Goal: Task Accomplishment & Management: Manage account settings

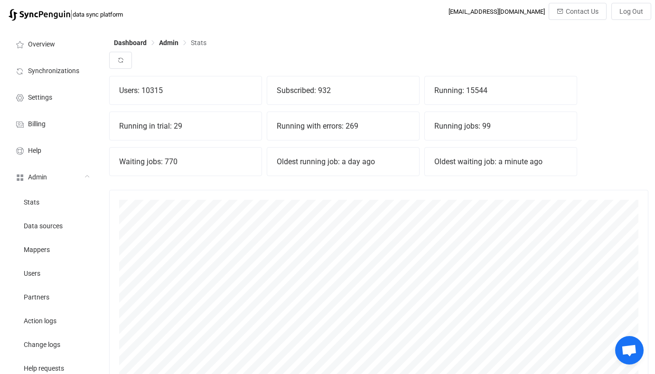
scroll to position [210, 539]
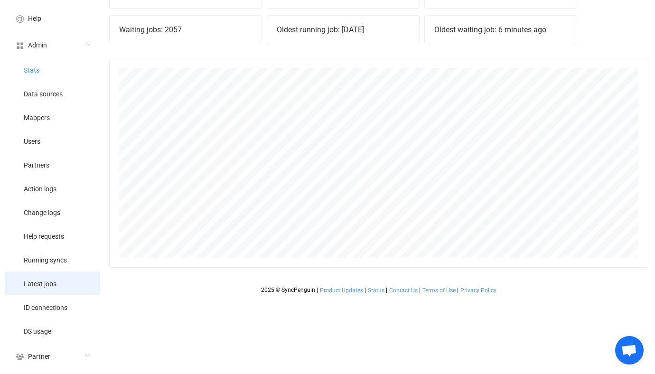
click at [66, 287] on li "Latest jobs" at bounding box center [52, 283] width 95 height 24
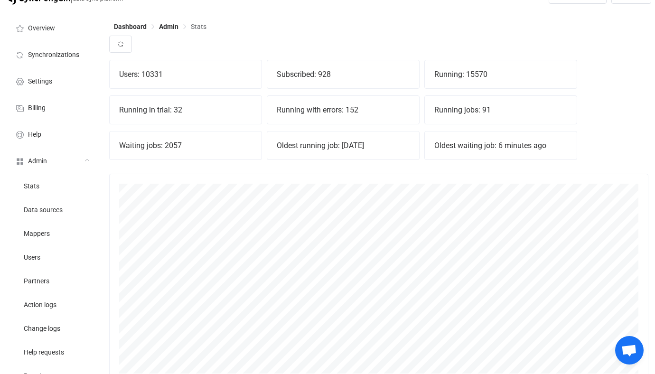
scroll to position [0, 0]
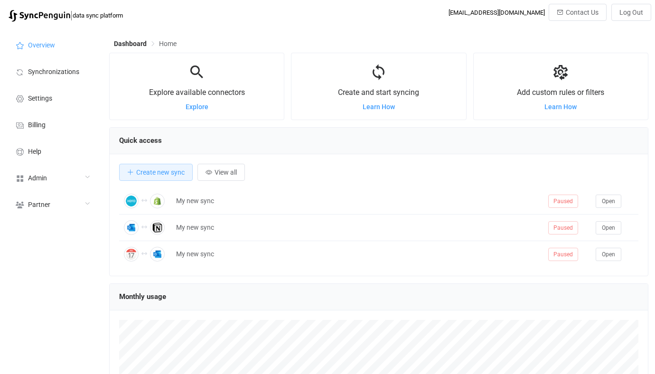
scroll to position [184, 539]
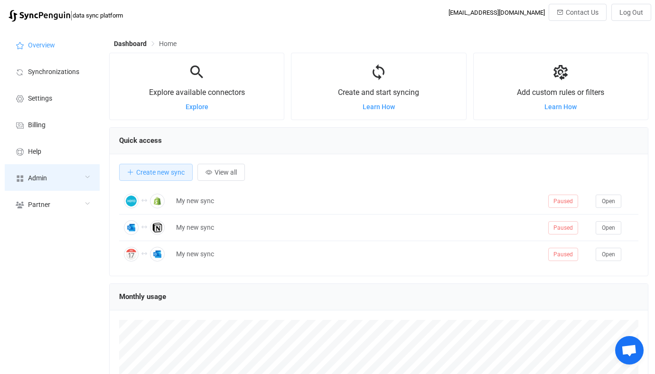
click at [71, 182] on div "Admin" at bounding box center [52, 177] width 95 height 27
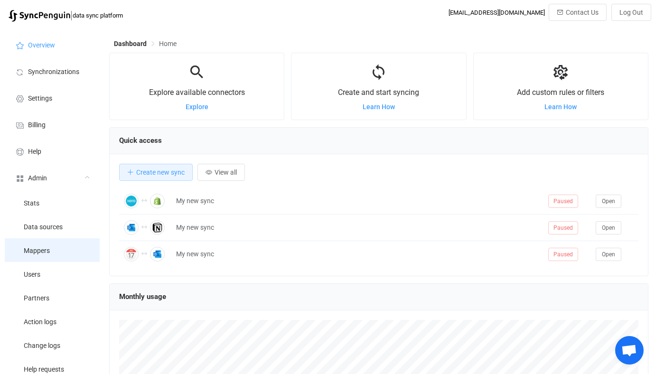
click at [47, 255] on li "Mappers" at bounding box center [52, 250] width 95 height 24
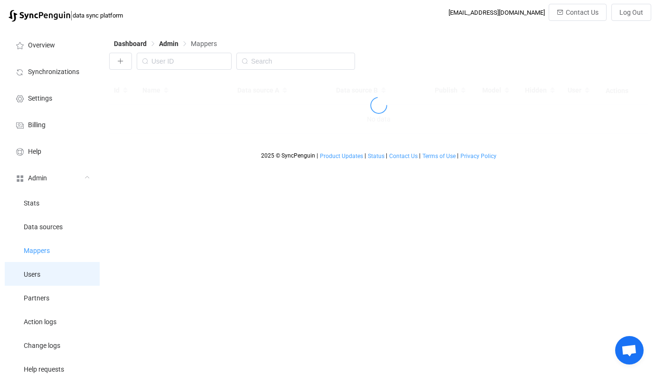
click at [48, 282] on li "Users" at bounding box center [52, 274] width 95 height 24
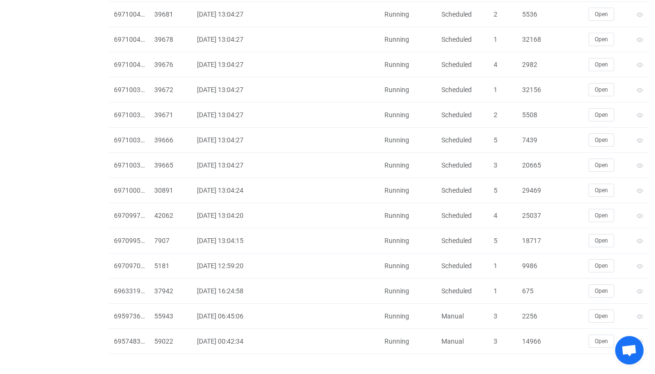
scroll to position [2026, 0]
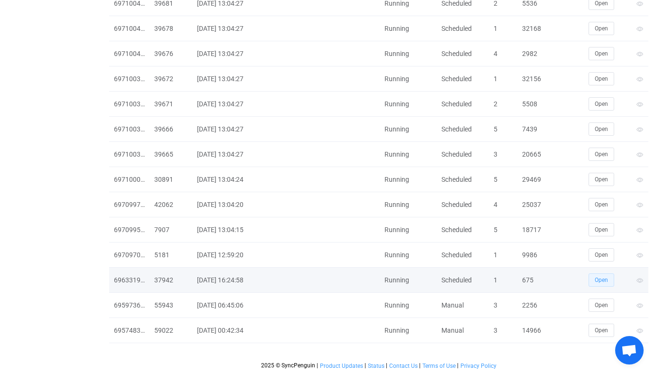
click at [592, 277] on button "Open" at bounding box center [601, 279] width 26 height 13
click at [529, 278] on div "675" at bounding box center [533, 280] width 33 height 11
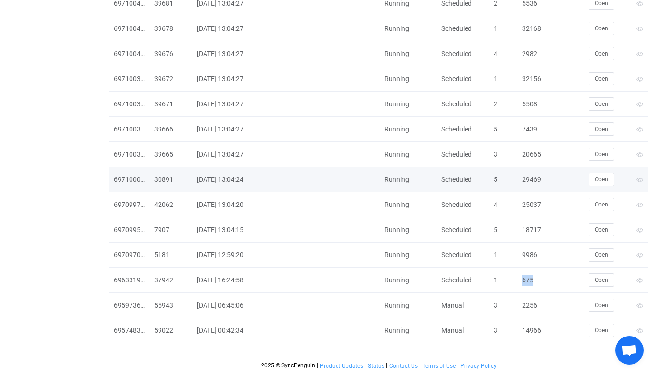
copy div "675"
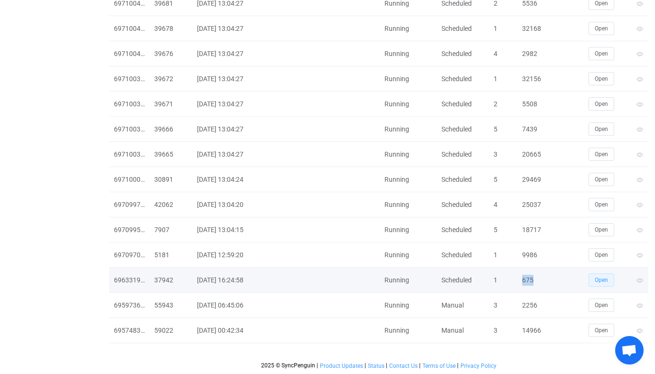
click at [602, 281] on span "Open" at bounding box center [601, 280] width 13 height 7
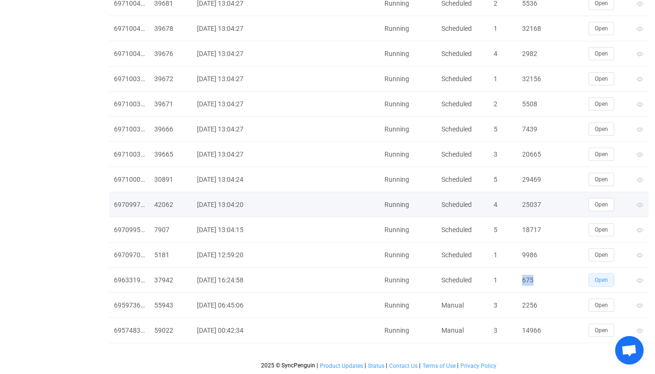
copy div "675"
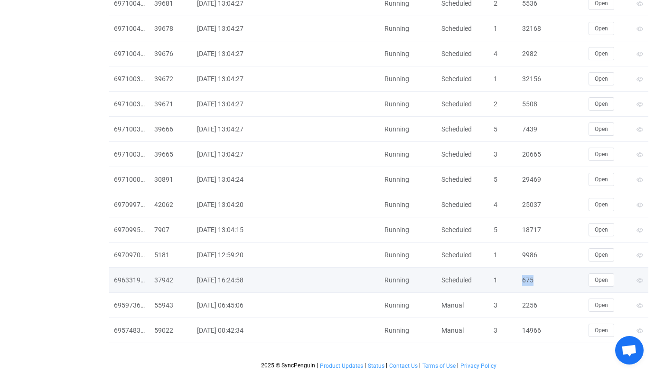
click at [520, 282] on div "675" at bounding box center [533, 280] width 33 height 11
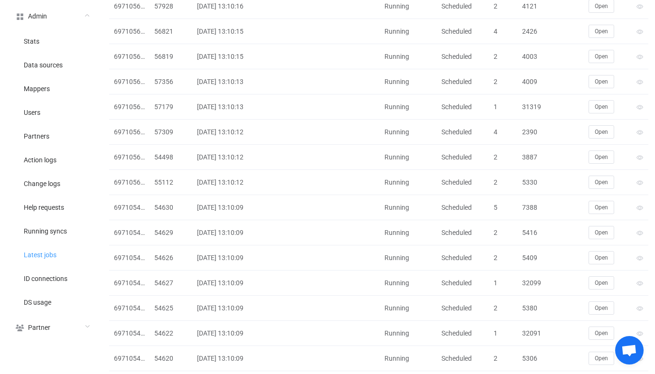
scroll to position [0, 0]
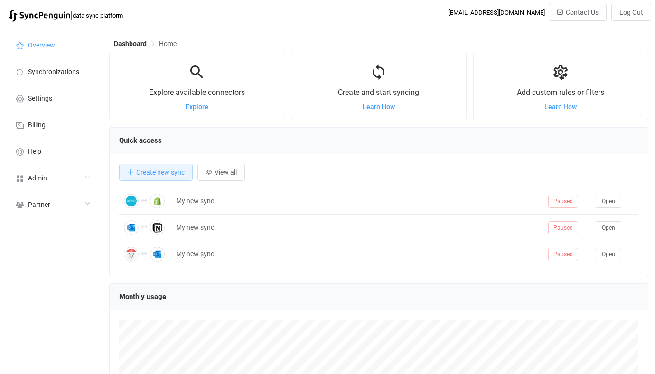
scroll to position [184, 539]
click at [49, 174] on div "Admin" at bounding box center [52, 177] width 95 height 27
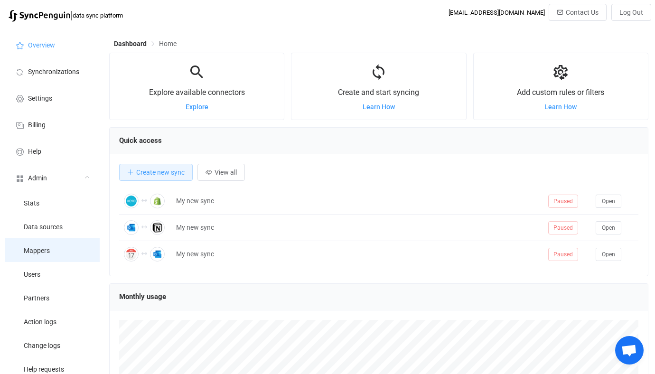
click at [52, 261] on li "Mappers" at bounding box center [52, 250] width 95 height 24
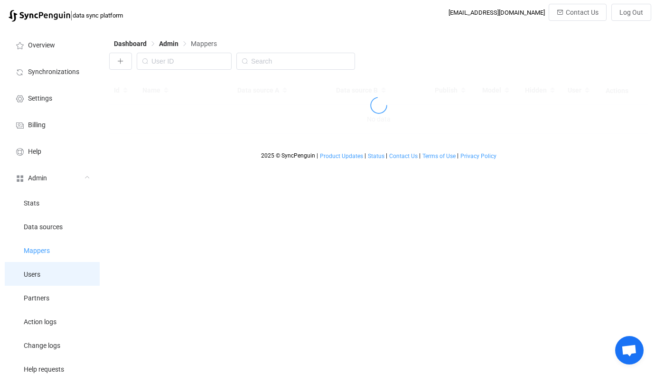
click at [57, 273] on li "Users" at bounding box center [52, 274] width 95 height 24
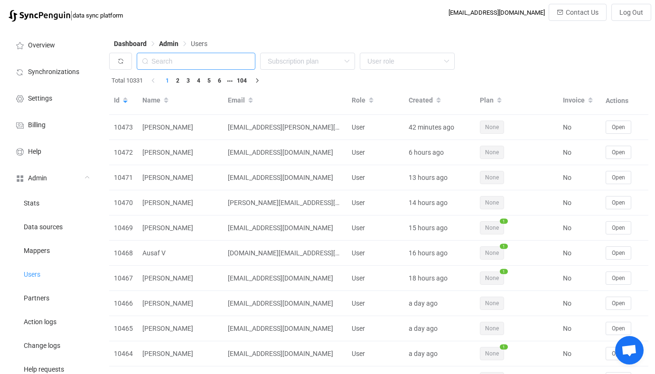
click at [186, 65] on input "text" at bounding box center [196, 61] width 119 height 17
paste input "[EMAIL_ADDRESS][DOMAIN_NAME]"
type input "[EMAIL_ADDRESS][DOMAIN_NAME]"
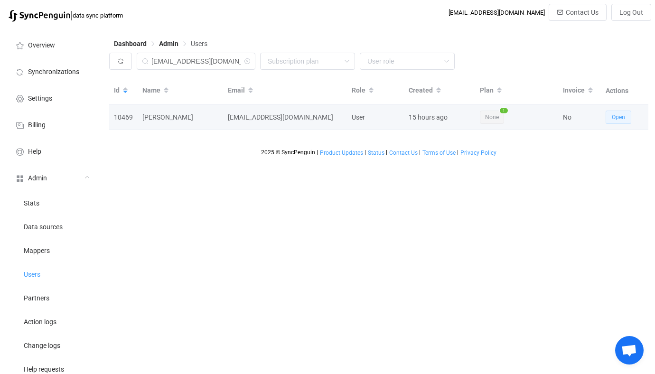
click at [621, 117] on span "Open" at bounding box center [618, 117] width 13 height 7
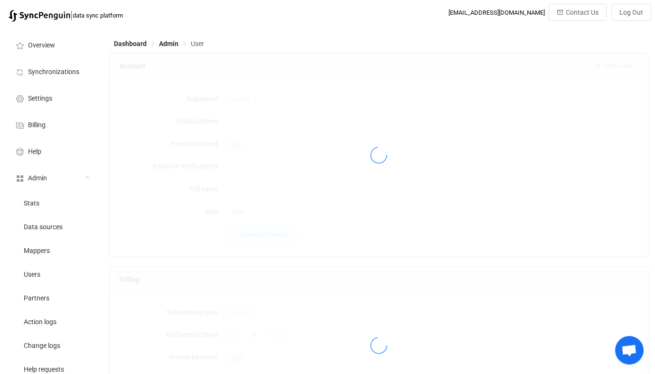
type input "[EMAIL_ADDRESS][DOMAIN_NAME]"
type input "[PERSON_NAME]"
type input "14"
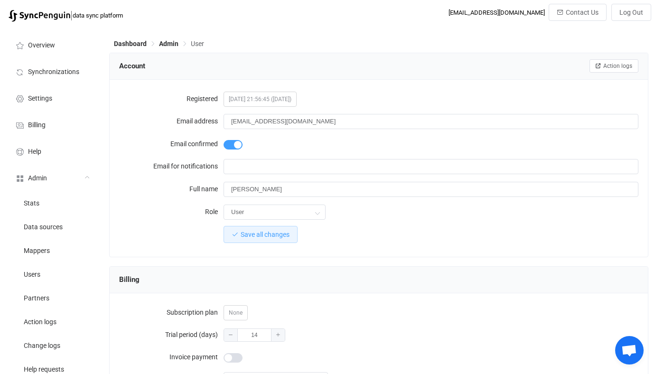
scroll to position [827, 0]
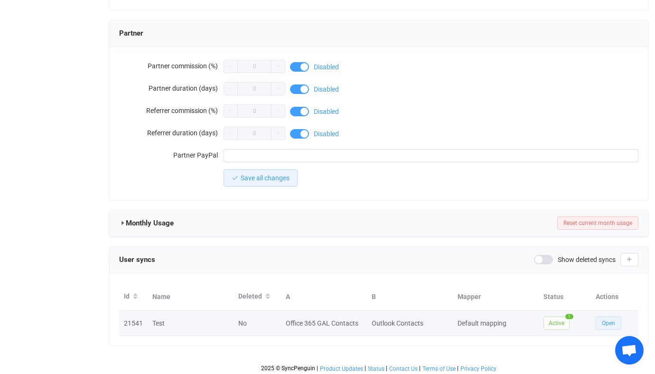
click at [613, 317] on button "Open" at bounding box center [609, 323] width 26 height 13
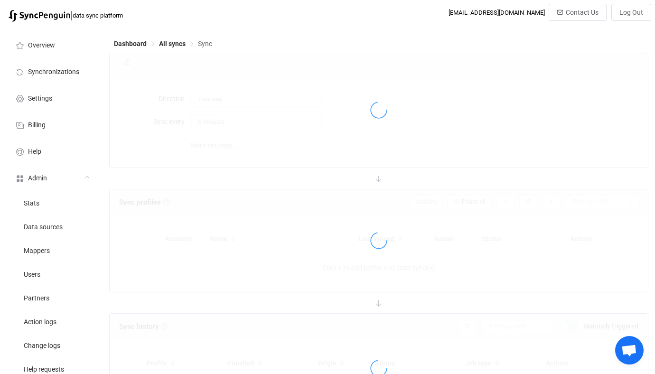
type input "Office 365 GAL → Outlook"
type input "30 minutes"
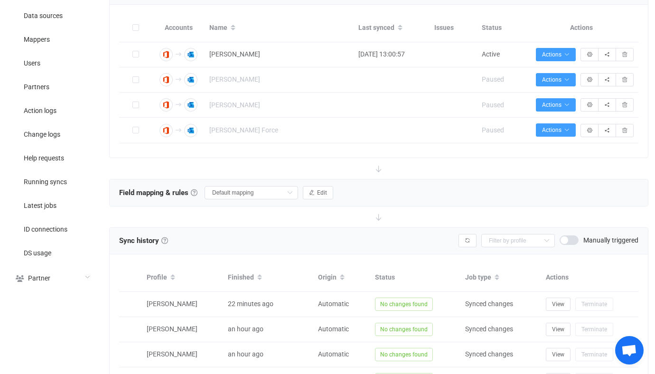
scroll to position [213, 0]
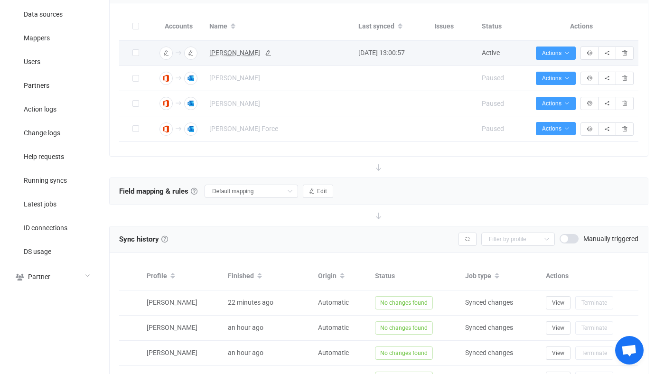
click at [234, 48] on span "[PERSON_NAME]" at bounding box center [234, 52] width 51 height 11
type input "[PERSON_NAME]"
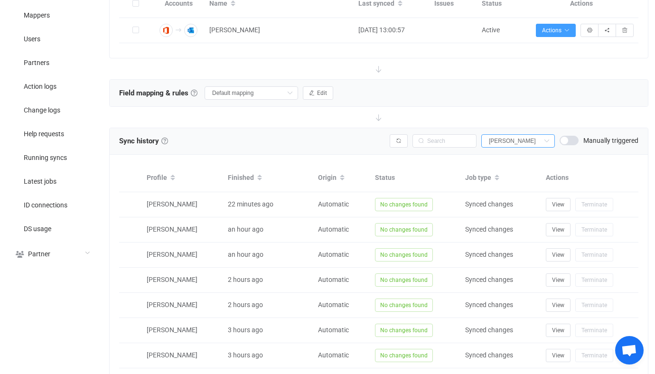
scroll to position [364, 0]
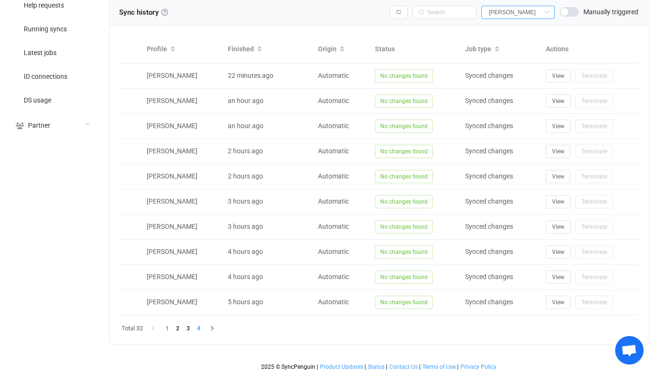
click at [202, 328] on li "4" at bounding box center [198, 328] width 10 height 10
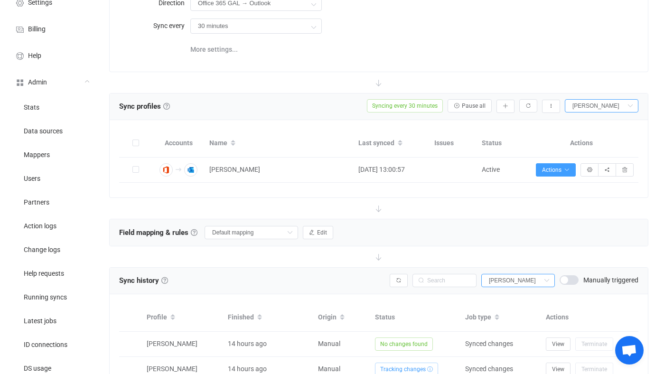
scroll to position [84, 0]
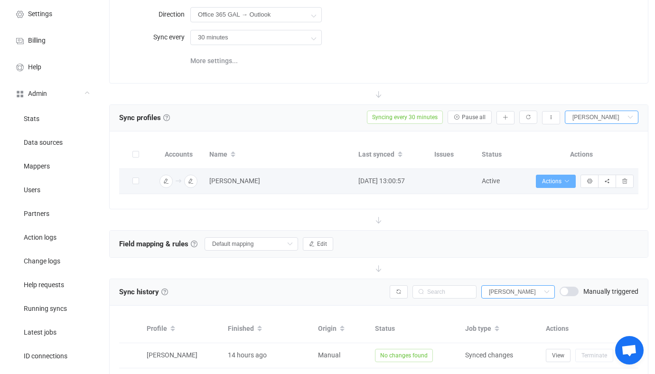
click at [549, 175] on button "Actions" at bounding box center [556, 181] width 40 height 13
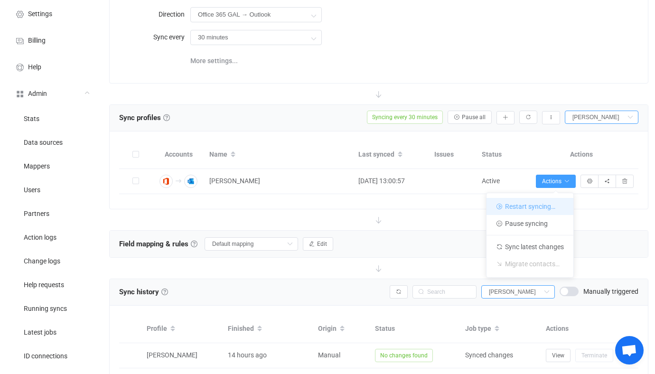
click at [518, 204] on li "Restart syncing…" at bounding box center [529, 206] width 87 height 17
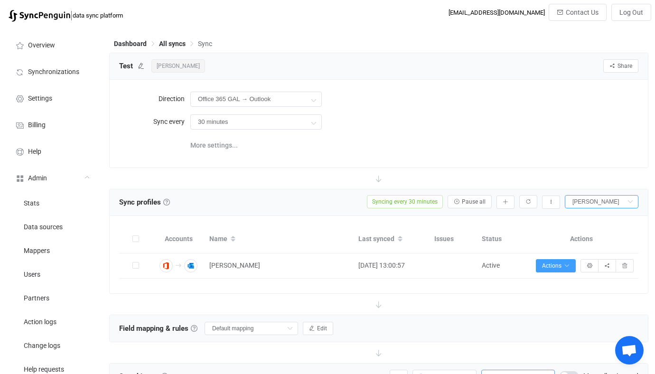
scroll to position [163, 0]
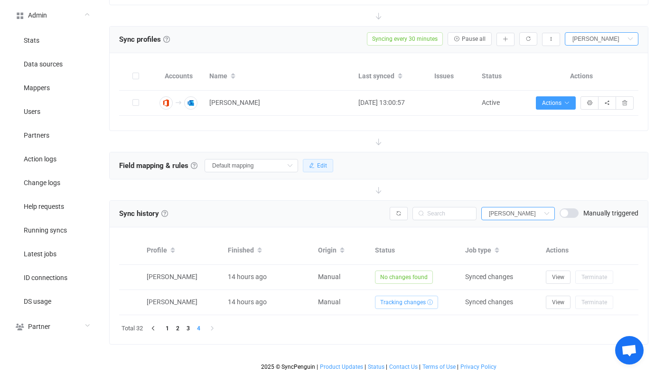
click at [305, 159] on button "Edit" at bounding box center [318, 165] width 30 height 13
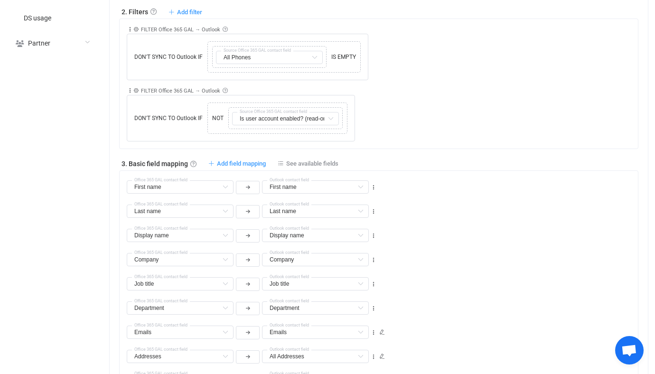
scroll to position [410, 0]
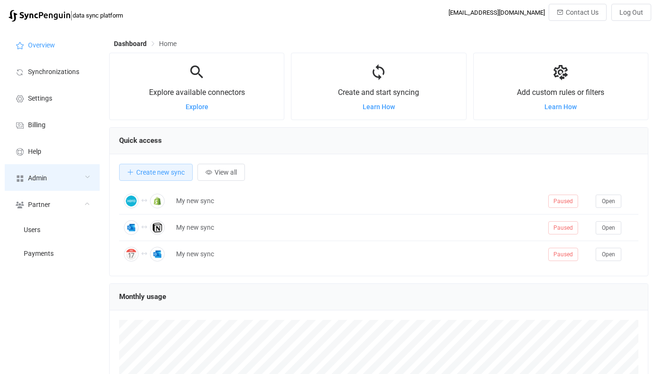
scroll to position [184, 539]
click at [74, 181] on div "Admin" at bounding box center [52, 177] width 95 height 27
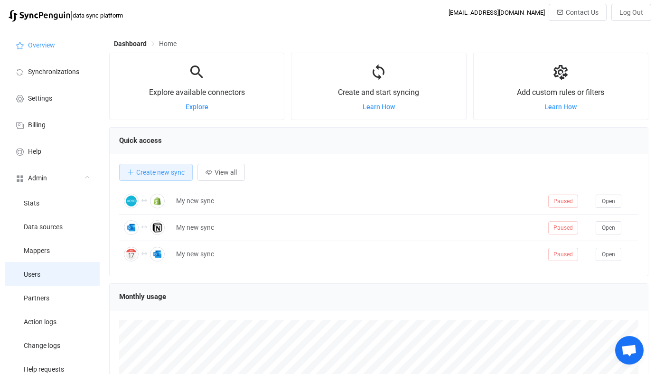
click at [56, 278] on li "Users" at bounding box center [52, 274] width 95 height 24
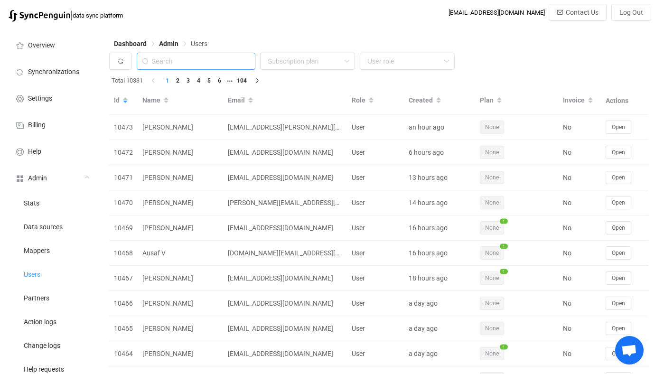
click at [186, 65] on input "text" at bounding box center [196, 61] width 119 height 17
paste input "[EMAIL_ADDRESS][DOMAIN_NAME]"
type input "[EMAIL_ADDRESS][DOMAIN_NAME]"
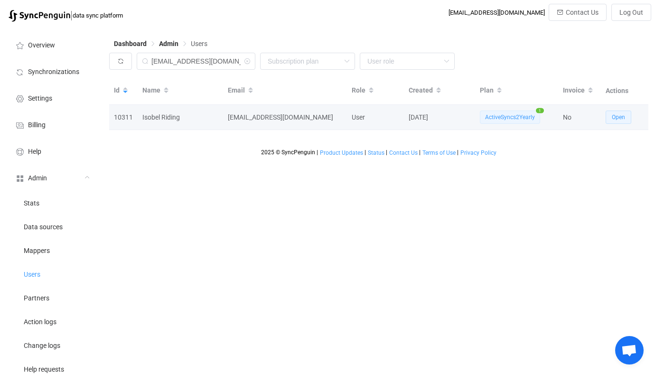
click at [614, 118] on span "Open" at bounding box center [618, 117] width 13 height 7
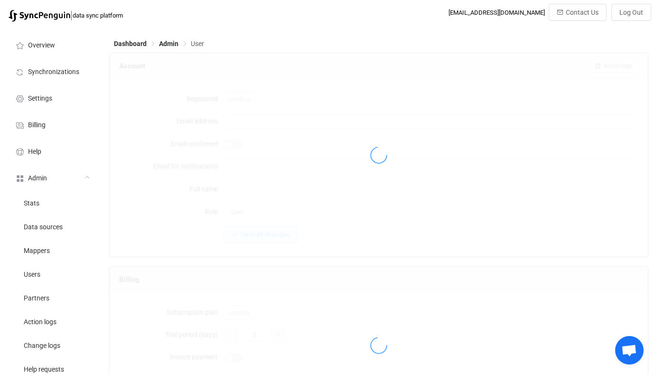
type input "[EMAIL_ADDRESS][DOMAIN_NAME]"
type input "Isobel Riding"
type input "14"
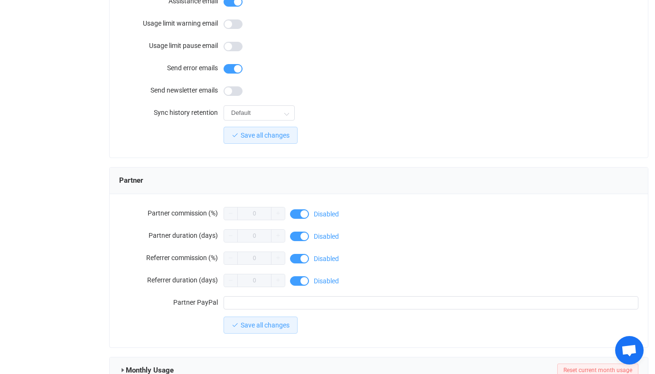
scroll to position [827, 0]
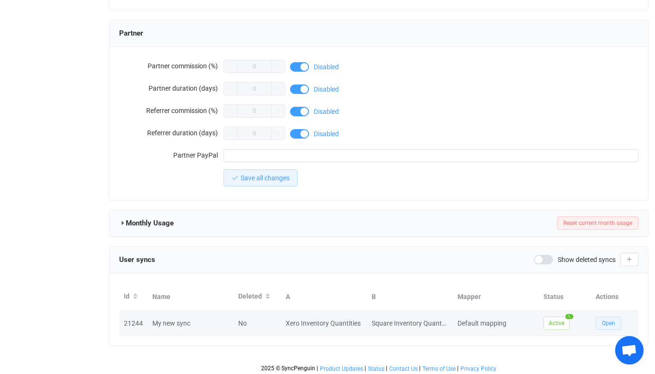
click at [614, 326] on button "Open" at bounding box center [609, 323] width 26 height 13
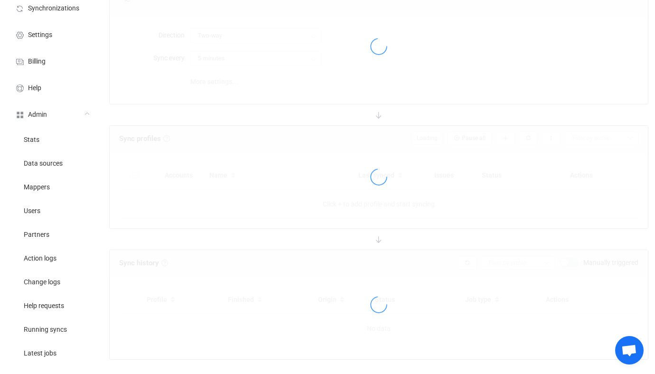
scroll to position [180, 0]
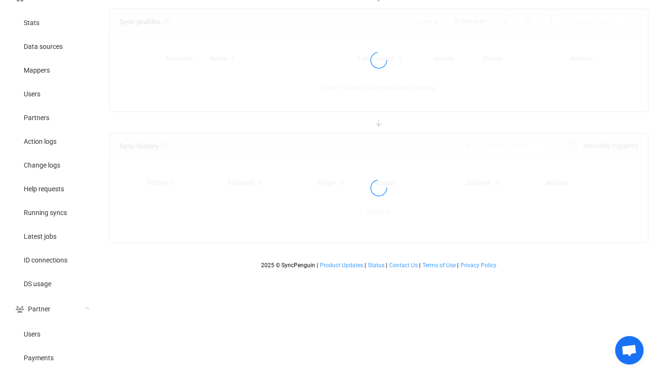
type input "10 minutes"
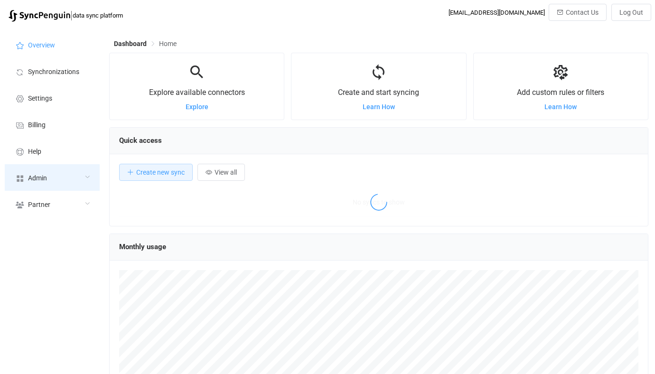
scroll to position [184, 539]
click at [57, 180] on div "Admin" at bounding box center [52, 177] width 95 height 27
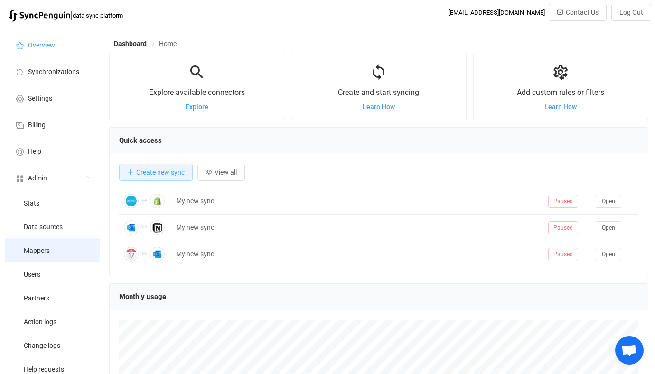
click at [56, 254] on li "Mappers" at bounding box center [52, 250] width 95 height 24
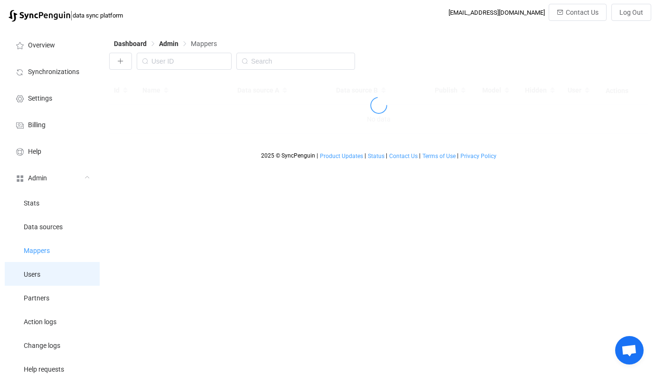
click at [56, 276] on li "Users" at bounding box center [52, 274] width 95 height 24
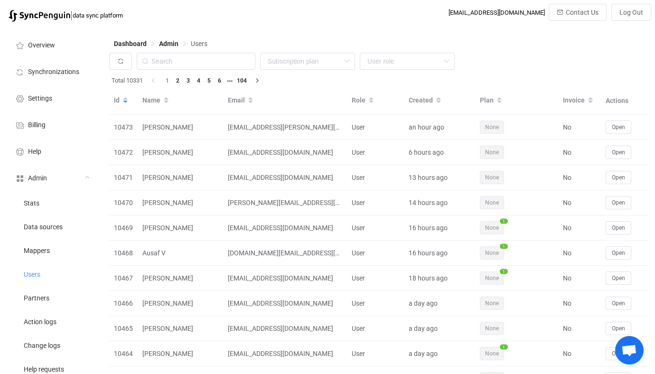
click at [199, 75] on div "Total 10331 1 2 3 4 5 6 104" at bounding box center [378, 81] width 539 height 12
click at [213, 66] on input "text" at bounding box center [196, 61] width 119 height 17
paste input "[PERSON_NAME][EMAIL_ADDRESS][DOMAIN_NAME]"
type input "[PERSON_NAME][EMAIL_ADDRESS][DOMAIN_NAME]"
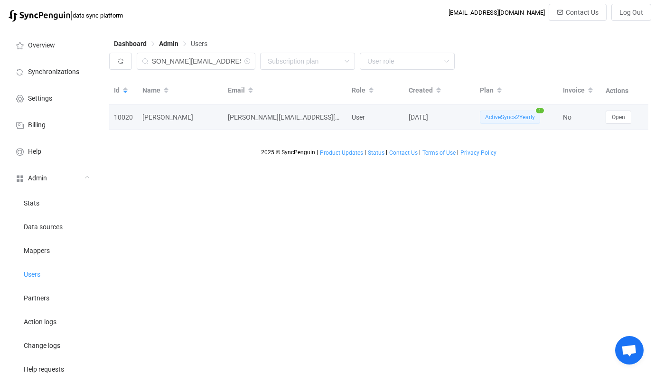
click at [610, 124] on td "Open" at bounding box center [624, 117] width 47 height 25
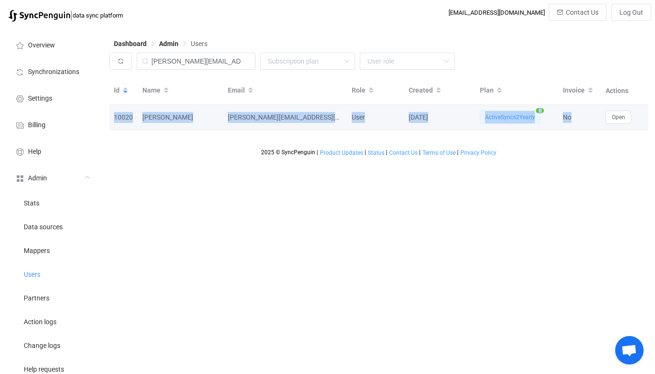
click at [610, 124] on td "Open" at bounding box center [624, 117] width 47 height 25
click at [612, 122] on button "Open" at bounding box center [619, 117] width 26 height 13
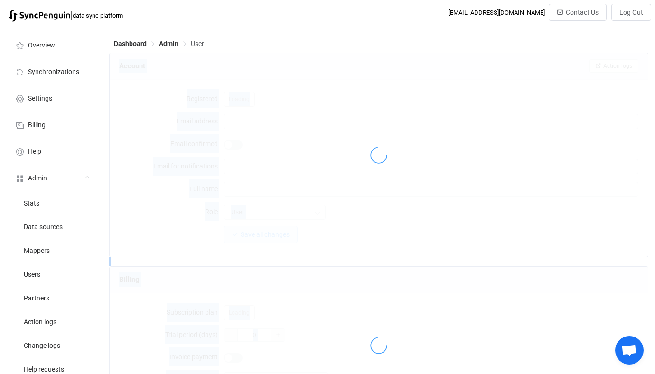
type input "[PERSON_NAME][EMAIL_ADDRESS][DOMAIN_NAME]"
type input "[PERSON_NAME]"
type input "80"
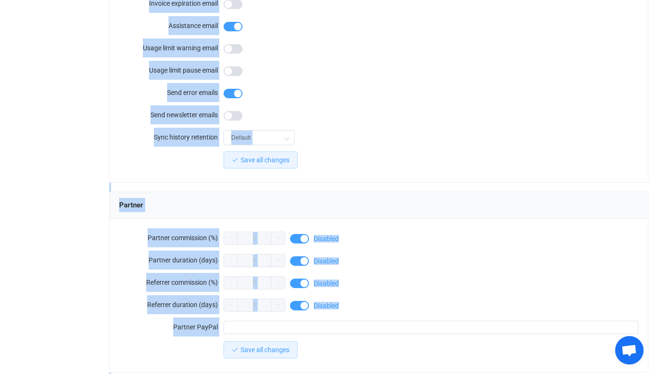
scroll to position [827, 0]
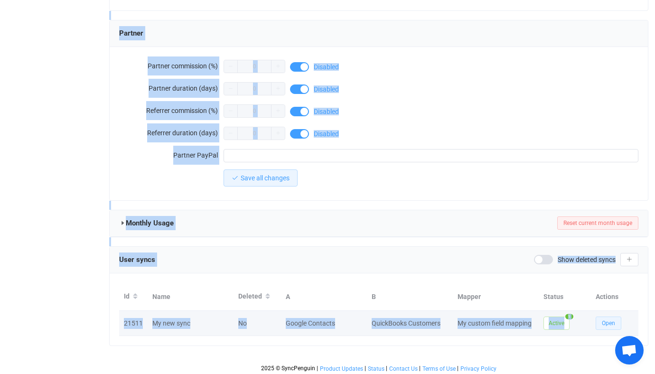
click at [608, 320] on span "Open" at bounding box center [608, 323] width 13 height 7
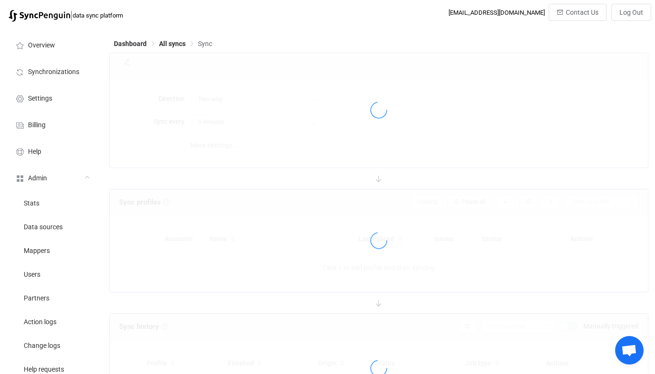
type input "Quickbooks → Google"
type input "24 hours"
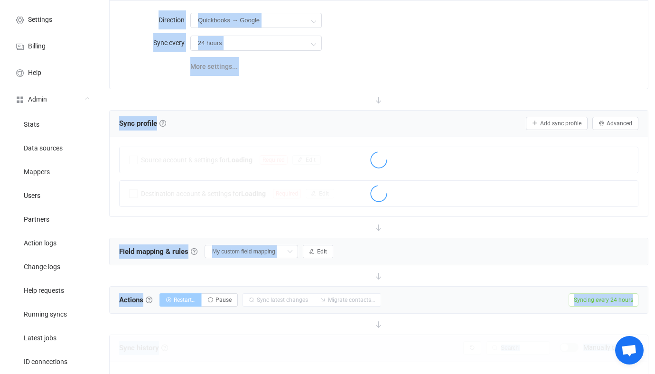
scroll to position [90, 0]
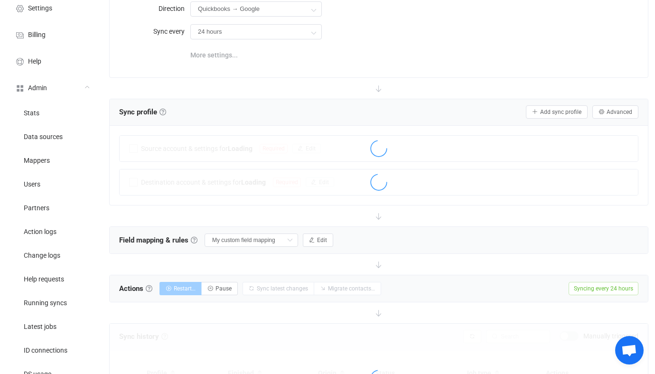
click at [218, 53] on span "More settings..." at bounding box center [213, 55] width 47 height 19
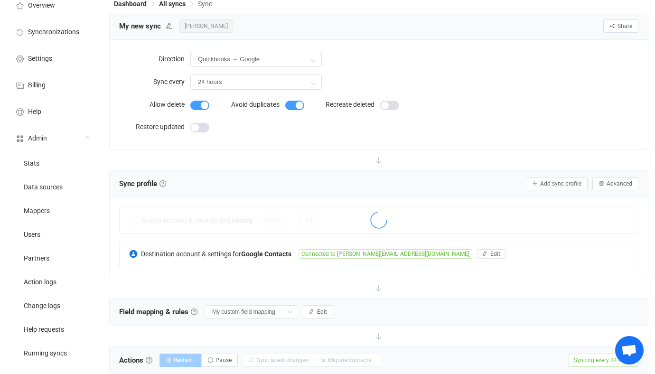
scroll to position [24, 0]
